Goal: Transaction & Acquisition: Purchase product/service

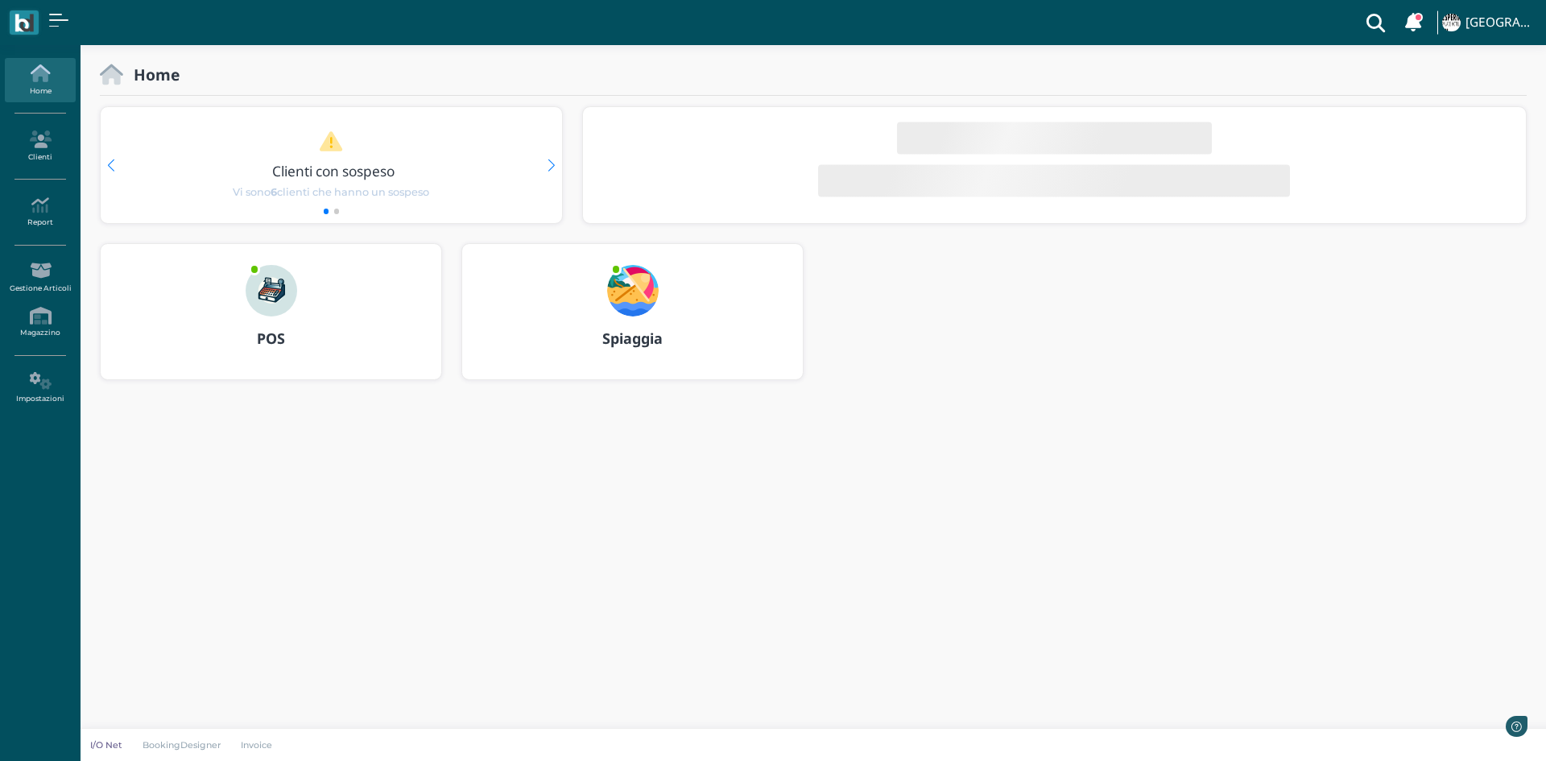
click at [283, 324] on div "POS" at bounding box center [271, 338] width 341 height 45
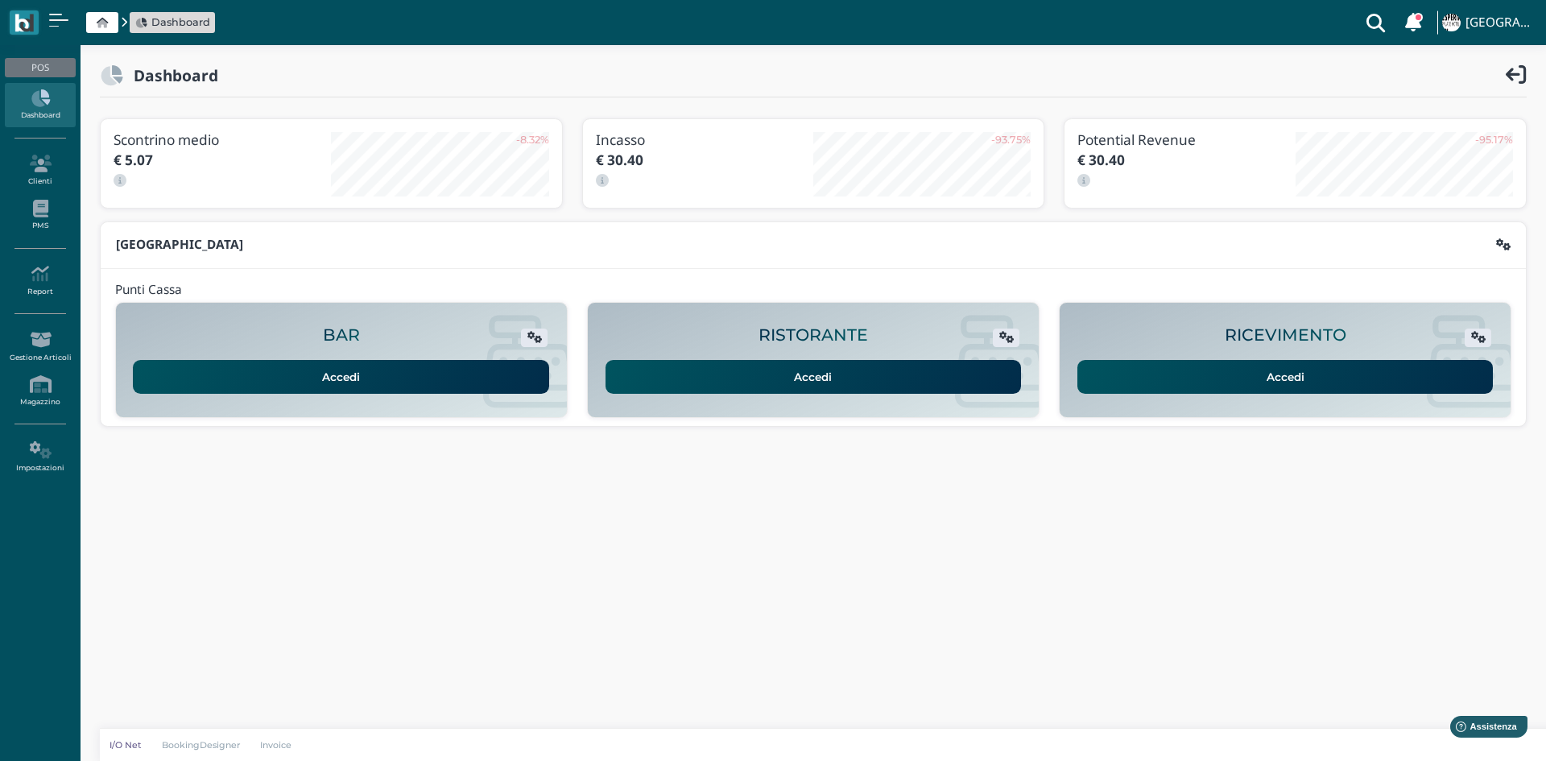
click at [1089, 374] on link "Accedi" at bounding box center [1285, 377] width 416 height 34
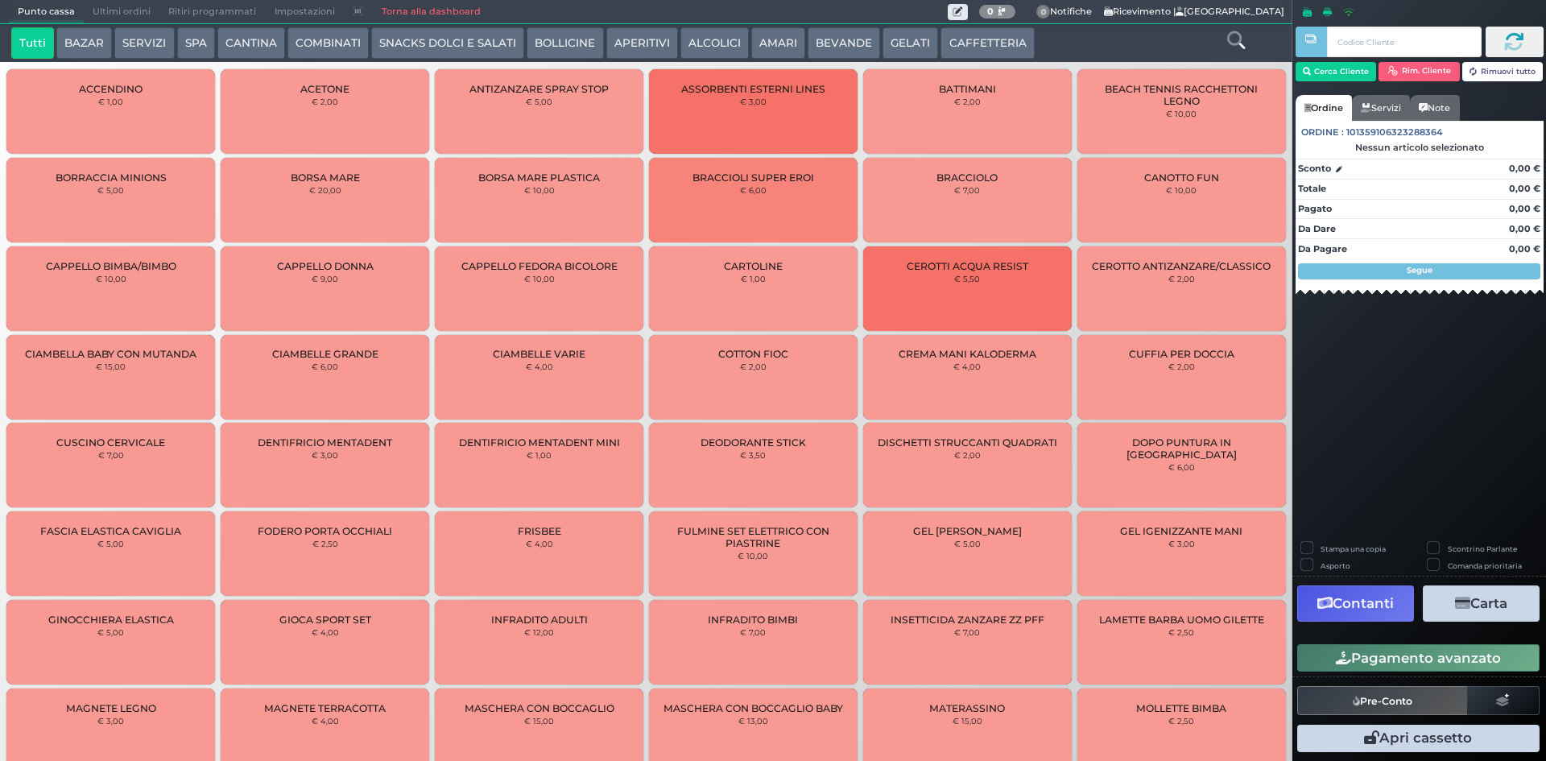
click at [925, 45] on button "GELATI" at bounding box center [910, 43] width 56 height 32
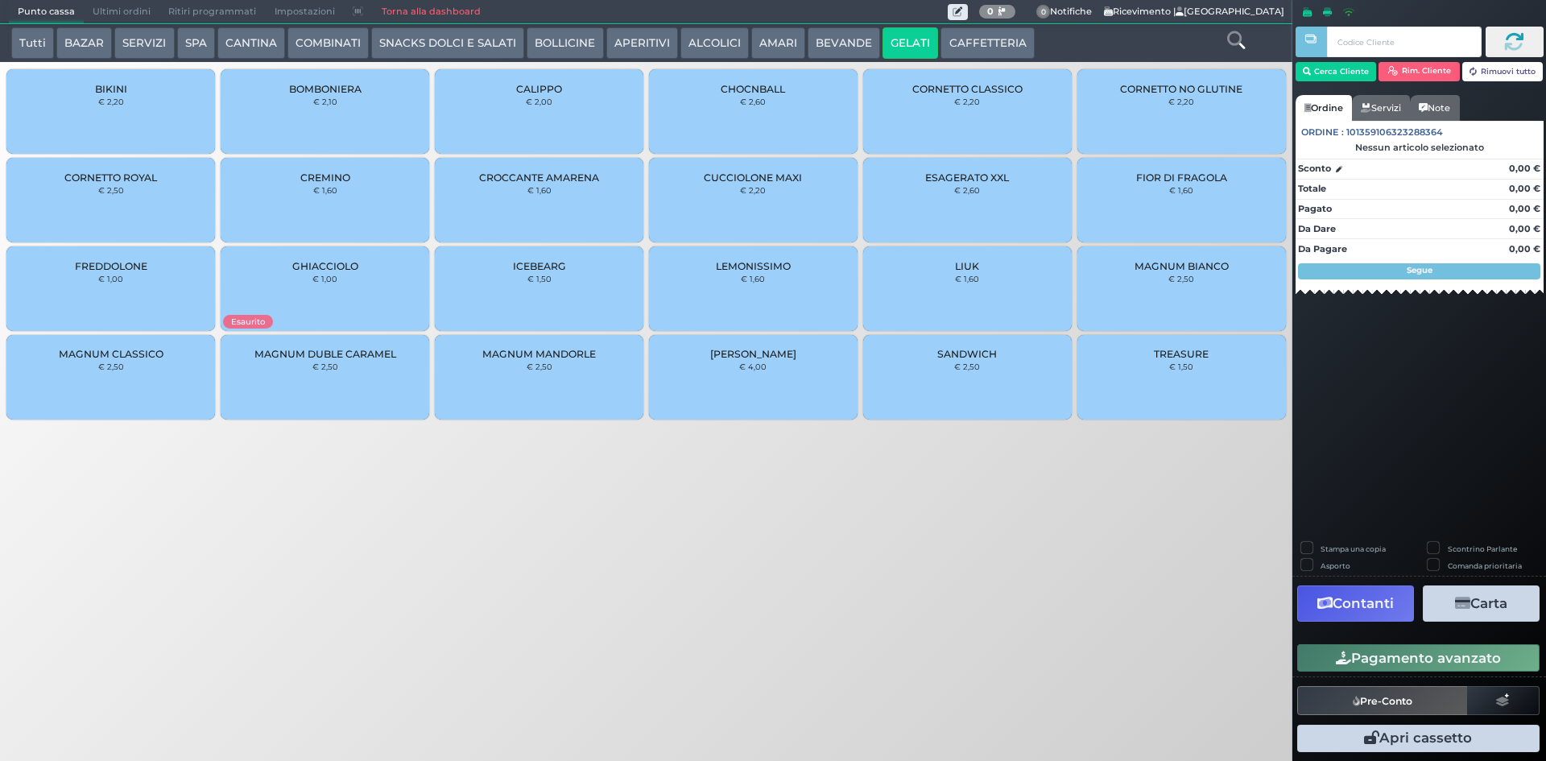
click at [947, 43] on button "CAFFETTERIA" at bounding box center [986, 43] width 93 height 32
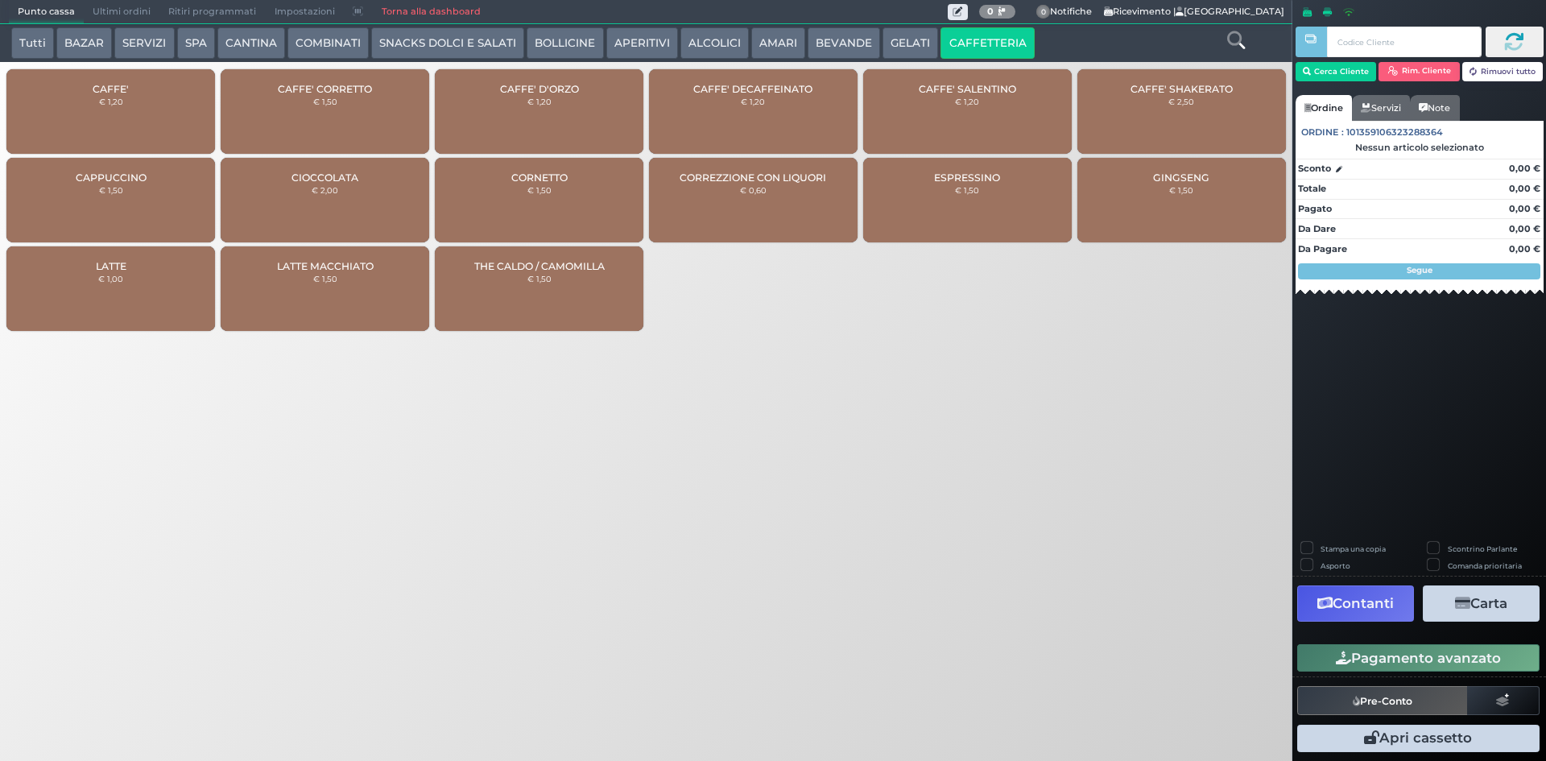
click at [56, 129] on div "CAFFE' € 1,20" at bounding box center [110, 111] width 209 height 85
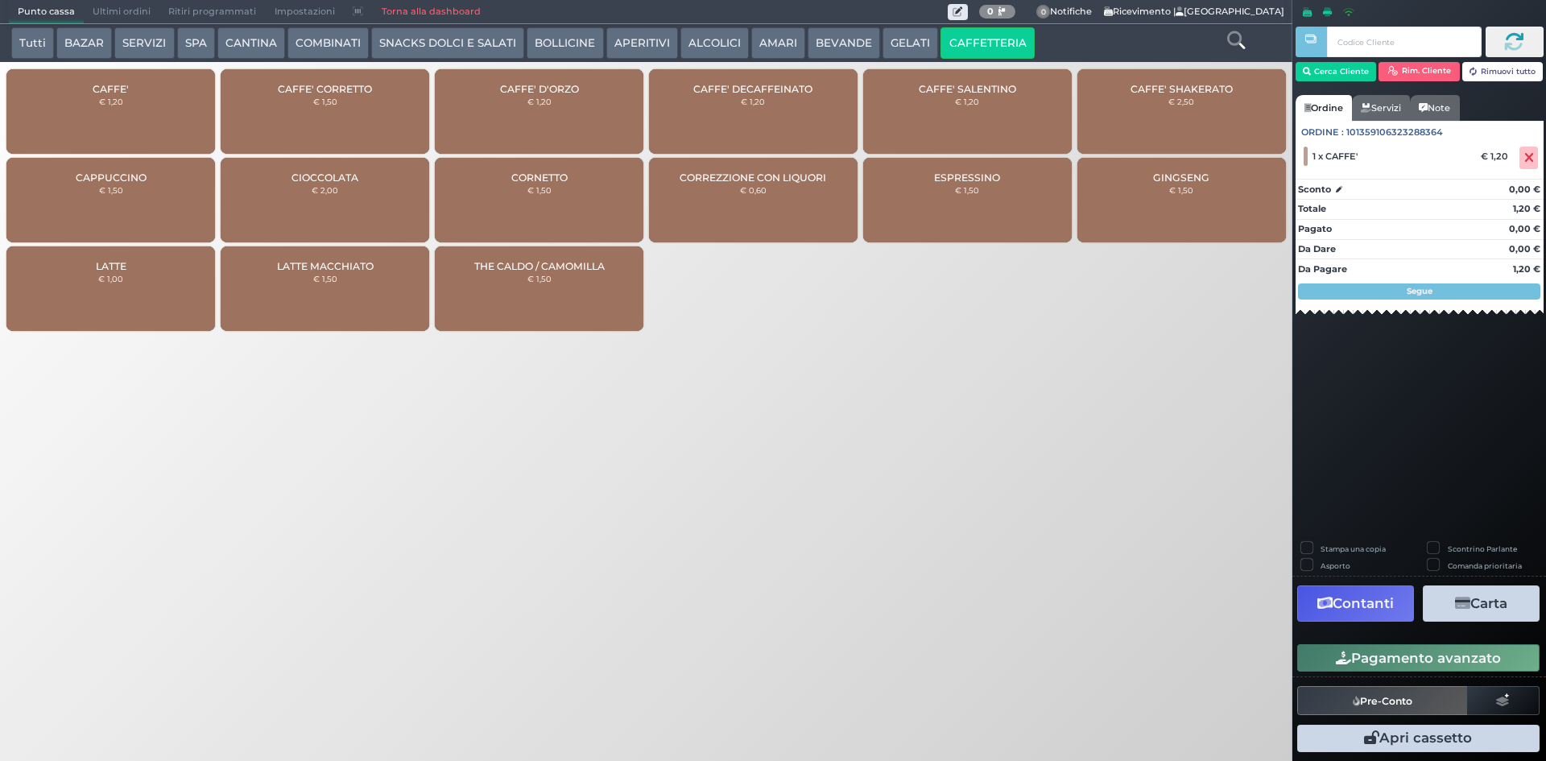
click at [1423, 663] on button "Pagamento avanzato" at bounding box center [1418, 657] width 242 height 27
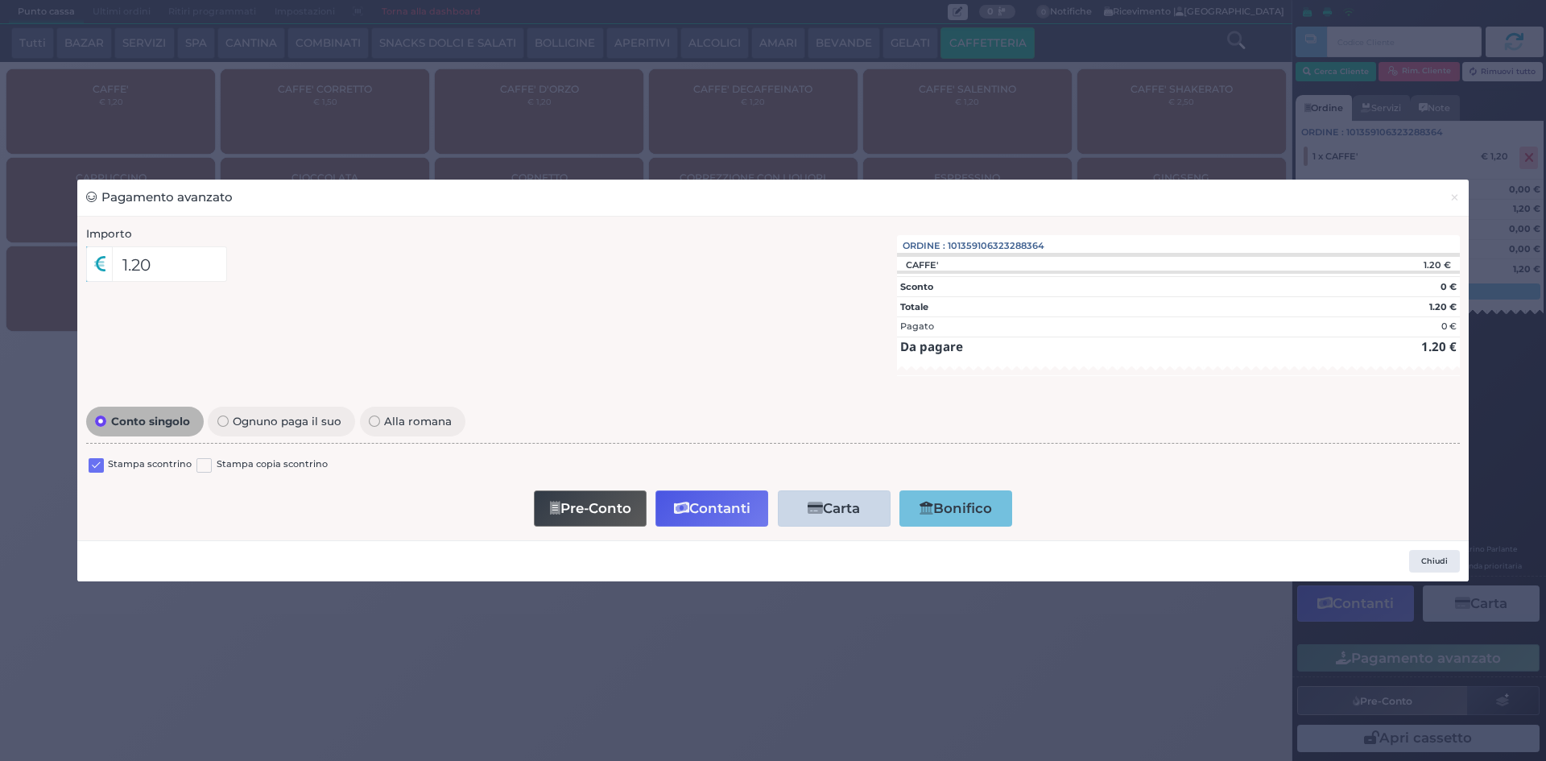
click at [97, 462] on label at bounding box center [96, 465] width 15 height 15
click at [0, 0] on input "checkbox" at bounding box center [0, 0] width 0 height 0
click at [577, 491] on button "Pre-Conto" at bounding box center [590, 508] width 113 height 36
click at [1456, 201] on span "×" at bounding box center [1454, 197] width 10 height 18
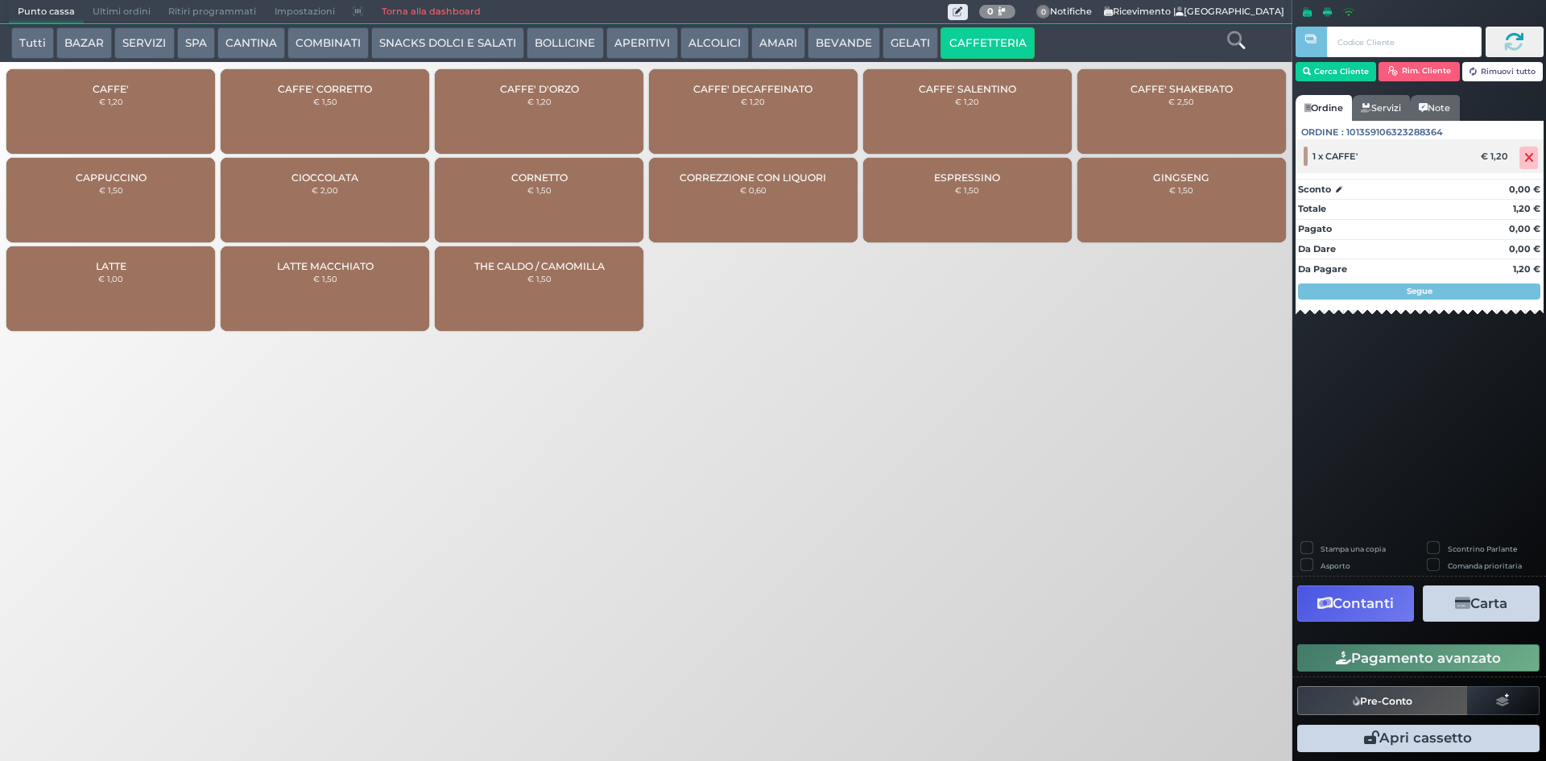
click at [1526, 159] on icon at bounding box center [1529, 158] width 10 height 1
